Goal: Find specific page/section: Find specific page/section

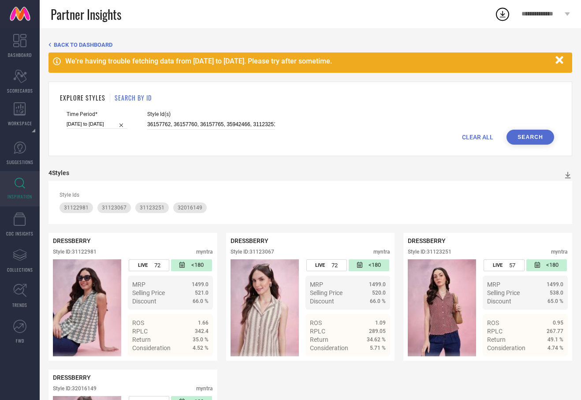
click at [125, 98] on h1 "SEARCH BY ID" at bounding box center [133, 97] width 37 height 9
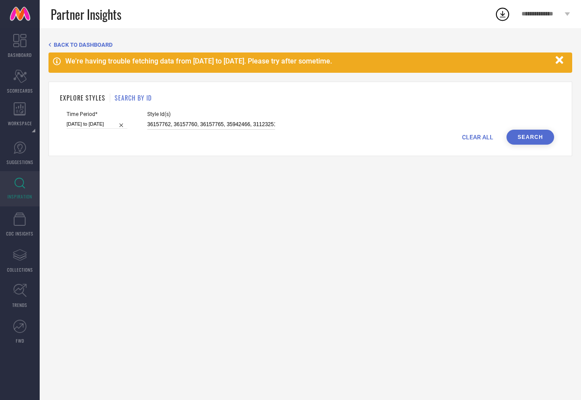
click at [151, 122] on input "36157762, 36157760, 36157765, 35942466, 31123251, 31122981, 31123067, 32016149,…" at bounding box center [211, 124] width 128 height 10
paste input "2110512"
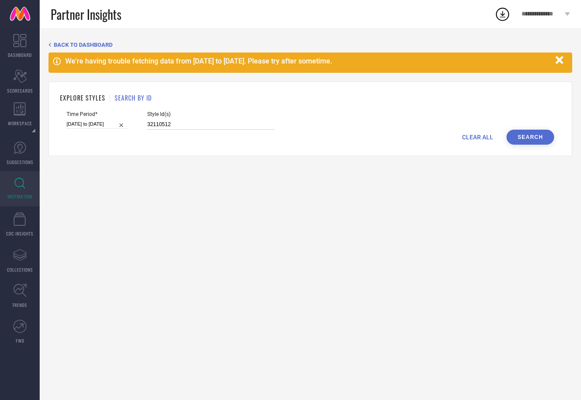
paste input "33817004"
paste input "30184396"
click at [529, 138] on button "Search" at bounding box center [531, 137] width 48 height 15
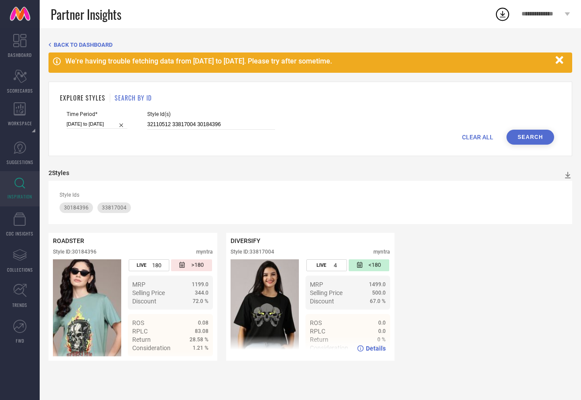
click at [376, 349] on span "Details" at bounding box center [376, 348] width 20 height 7
click at [180, 120] on input "32110512 33817004 30184396" at bounding box center [211, 124] width 128 height 10
click at [180, 125] on input "32110512 33817004 30184396" at bounding box center [211, 124] width 128 height 10
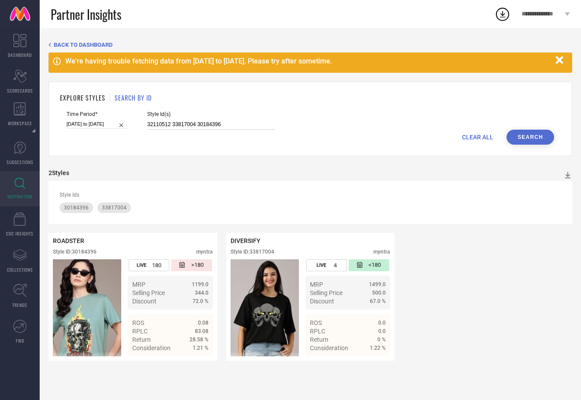
click at [180, 125] on input "32110512 33817004 30184396" at bounding box center [211, 124] width 128 height 10
paste input
drag, startPoint x: 534, startPoint y: 135, endPoint x: 529, endPoint y: 134, distance: 5.9
click at [534, 135] on button "Search" at bounding box center [531, 137] width 48 height 15
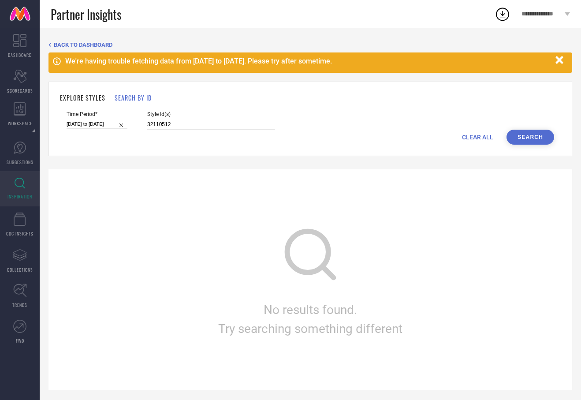
click at [560, 60] on icon "button" at bounding box center [558, 59] width 7 height 7
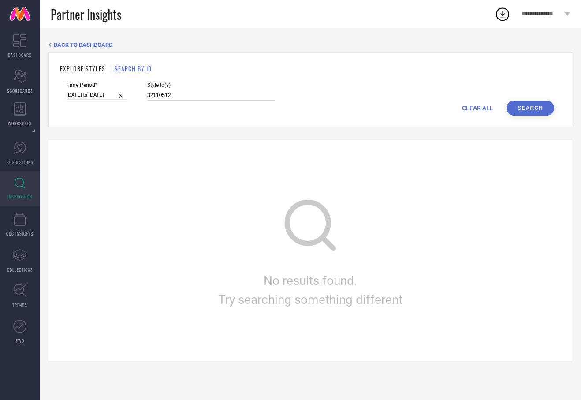
drag, startPoint x: 171, startPoint y: 97, endPoint x: 107, endPoint y: 97, distance: 64.8
click at [107, 97] on div "Time Period* 01-11-2024 to 30-04-2025 Style Id(s) 32110512" at bounding box center [311, 91] width 488 height 19
paste input "1149580"
click at [523, 107] on button "Search" at bounding box center [531, 108] width 48 height 15
click at [182, 93] on input "31149580" at bounding box center [211, 95] width 128 height 10
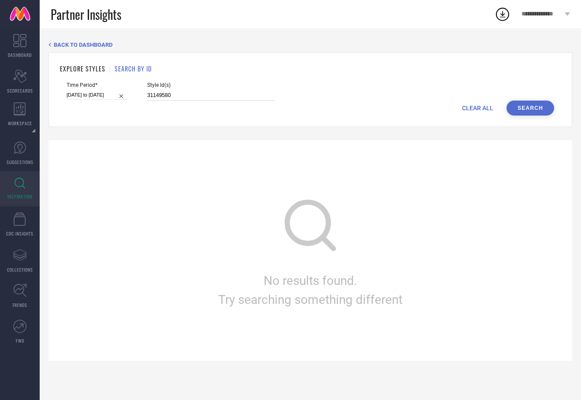
paste input "31149575"
type input "31149580 31149575"
click at [530, 108] on button "Search" at bounding box center [531, 108] width 48 height 15
